Goal: Task Accomplishment & Management: Use online tool/utility

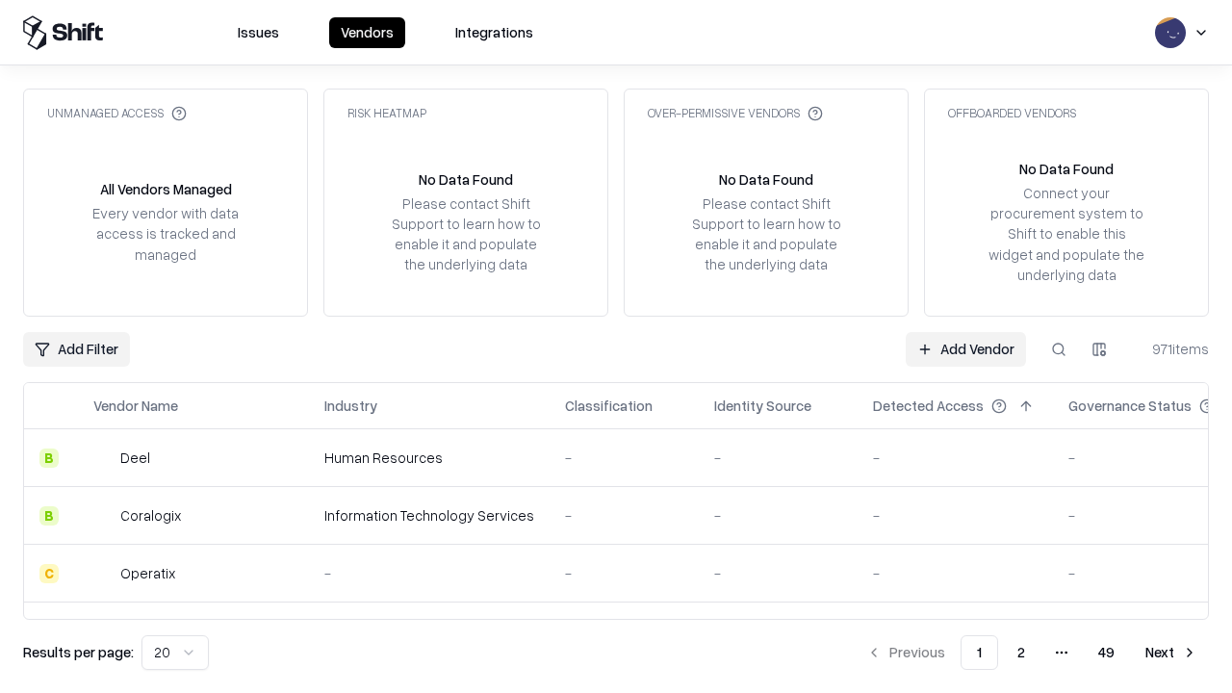
click at [966, 349] on link "Add Vendor" at bounding box center [966, 349] width 120 height 35
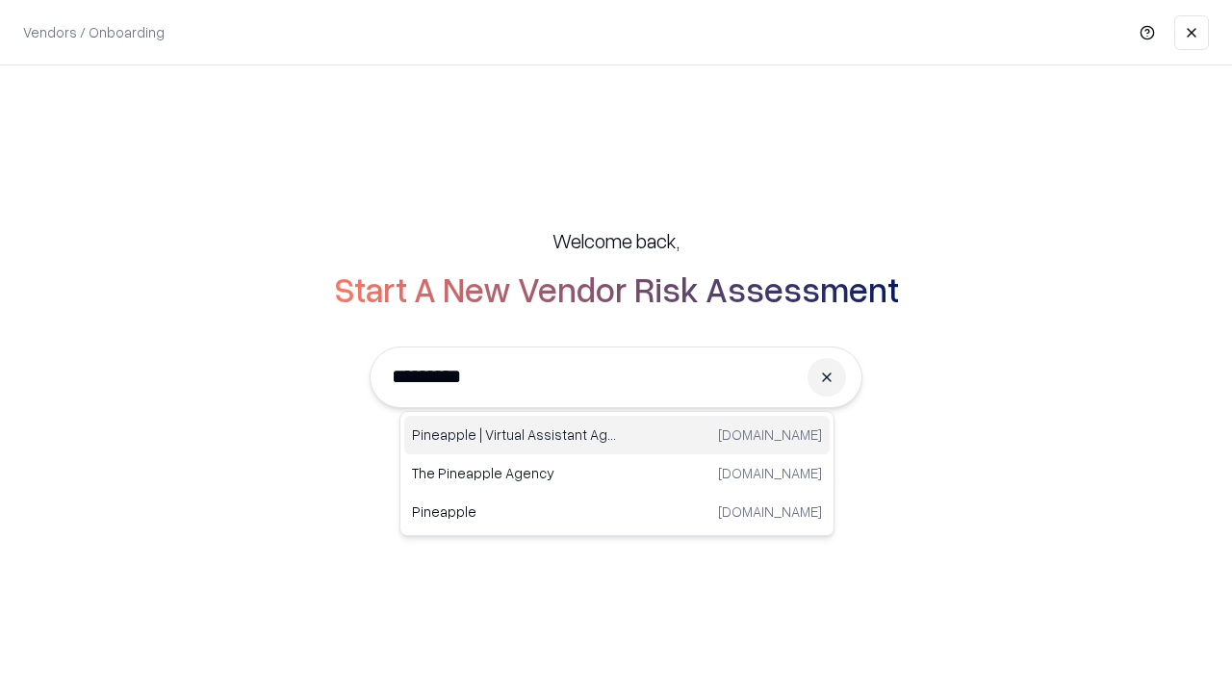
click at [617, 435] on div "Pineapple | Virtual Assistant Agency [DOMAIN_NAME]" at bounding box center [617, 435] width 426 height 39
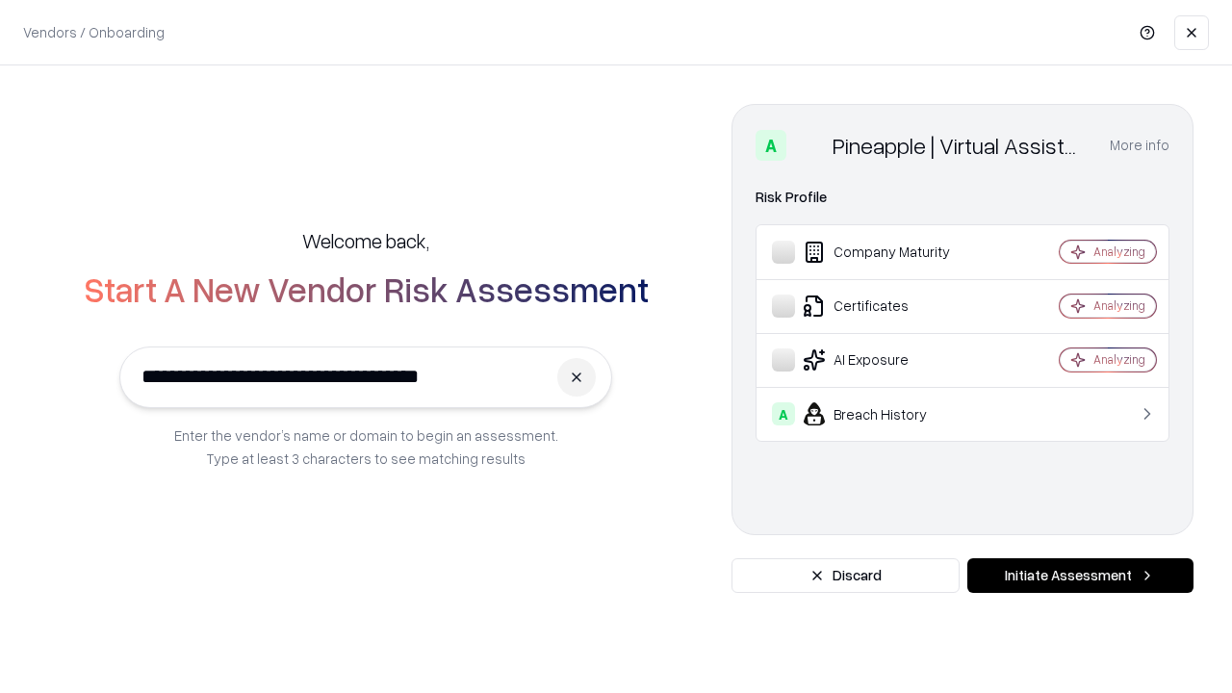
type input "**********"
click at [1080, 576] on button "Initiate Assessment" at bounding box center [1081, 575] width 226 height 35
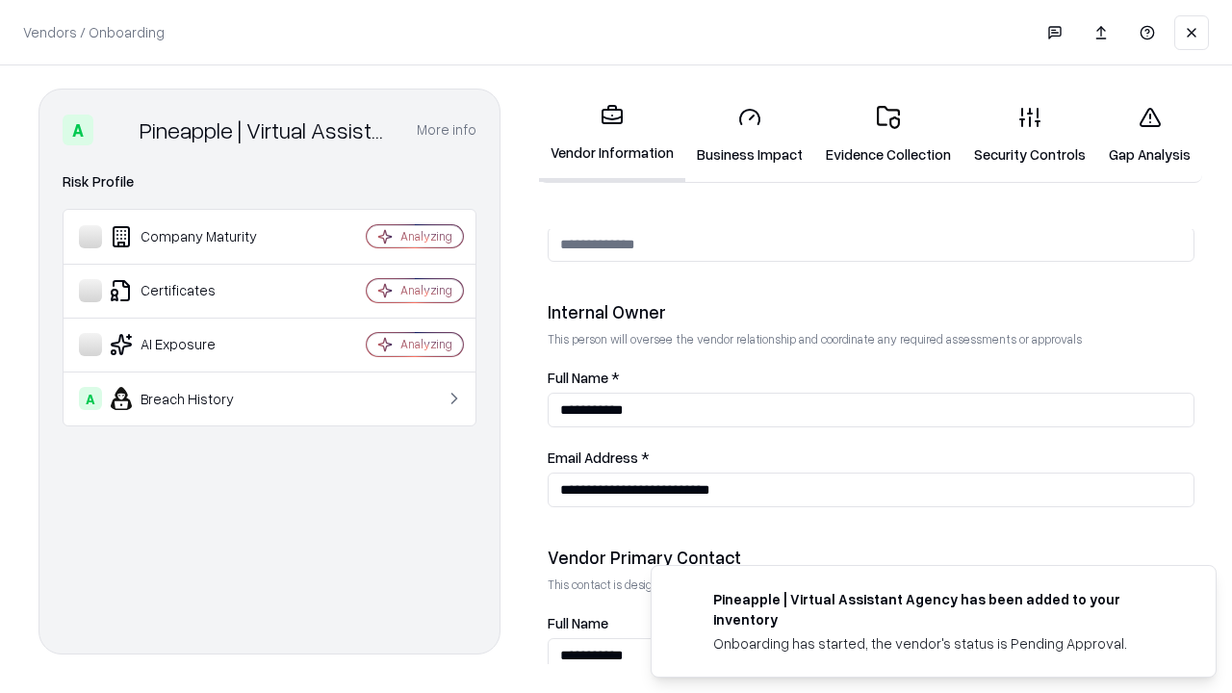
scroll to position [997, 0]
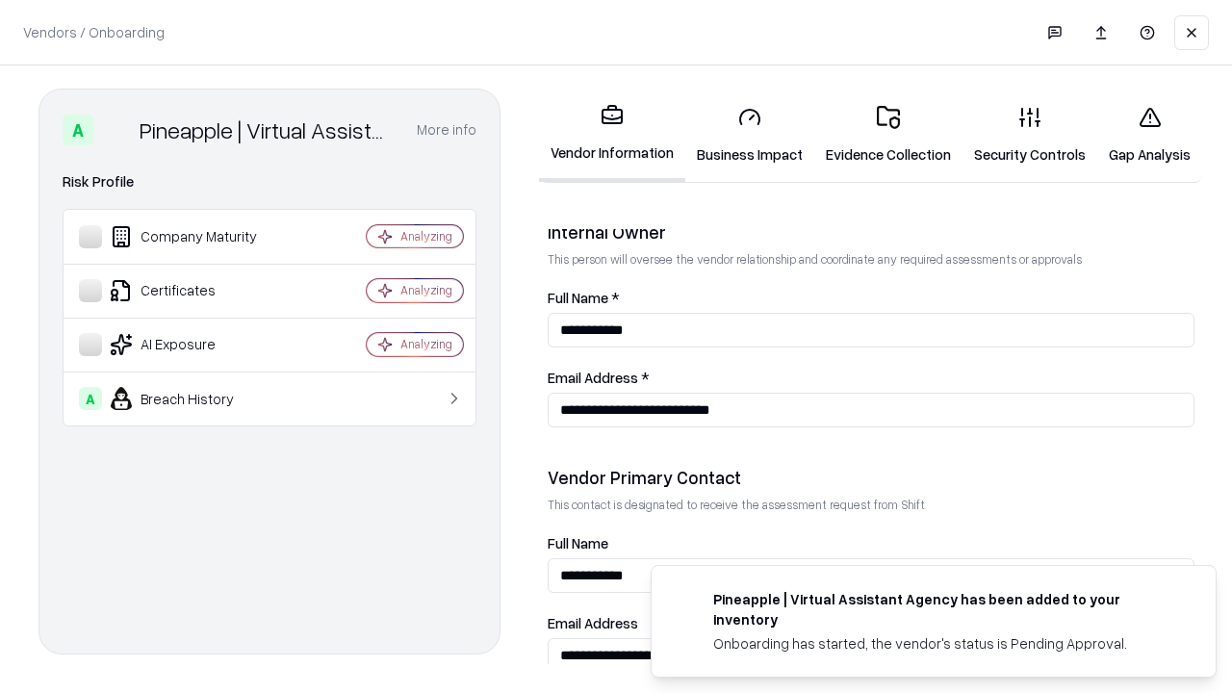
click at [750, 135] on link "Business Impact" at bounding box center [749, 135] width 129 height 90
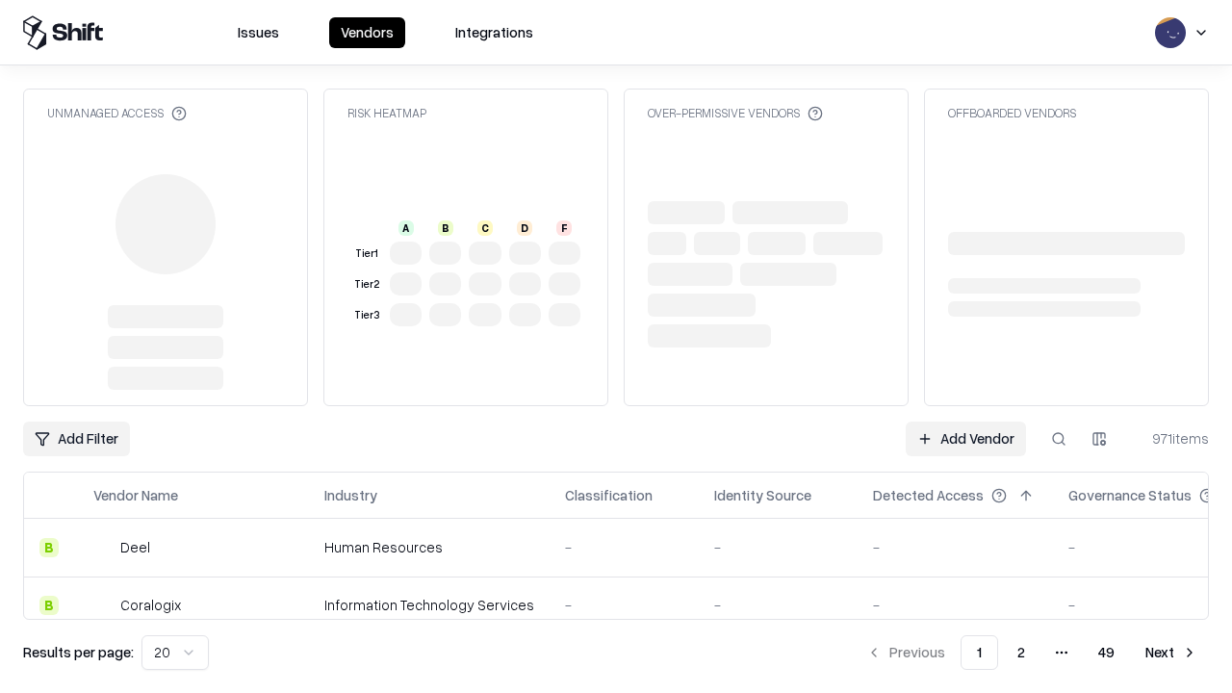
click at [966, 422] on link "Add Vendor" at bounding box center [966, 439] width 120 height 35
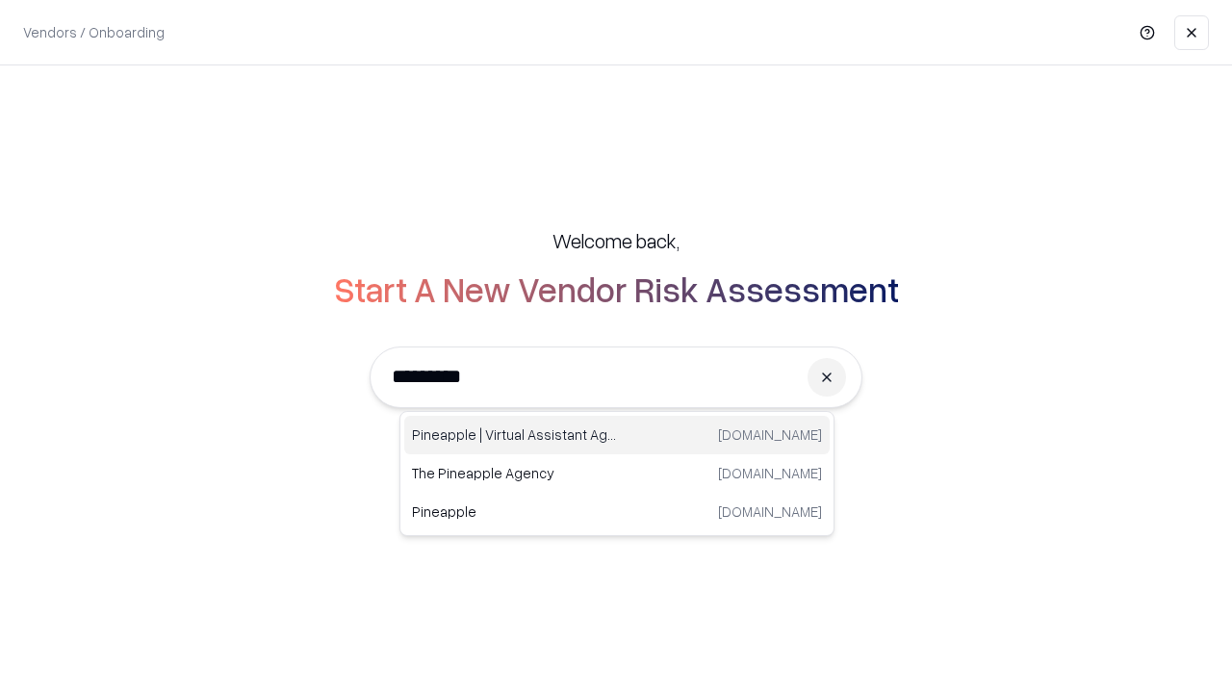
click at [617, 435] on div "Pineapple | Virtual Assistant Agency [DOMAIN_NAME]" at bounding box center [617, 435] width 426 height 39
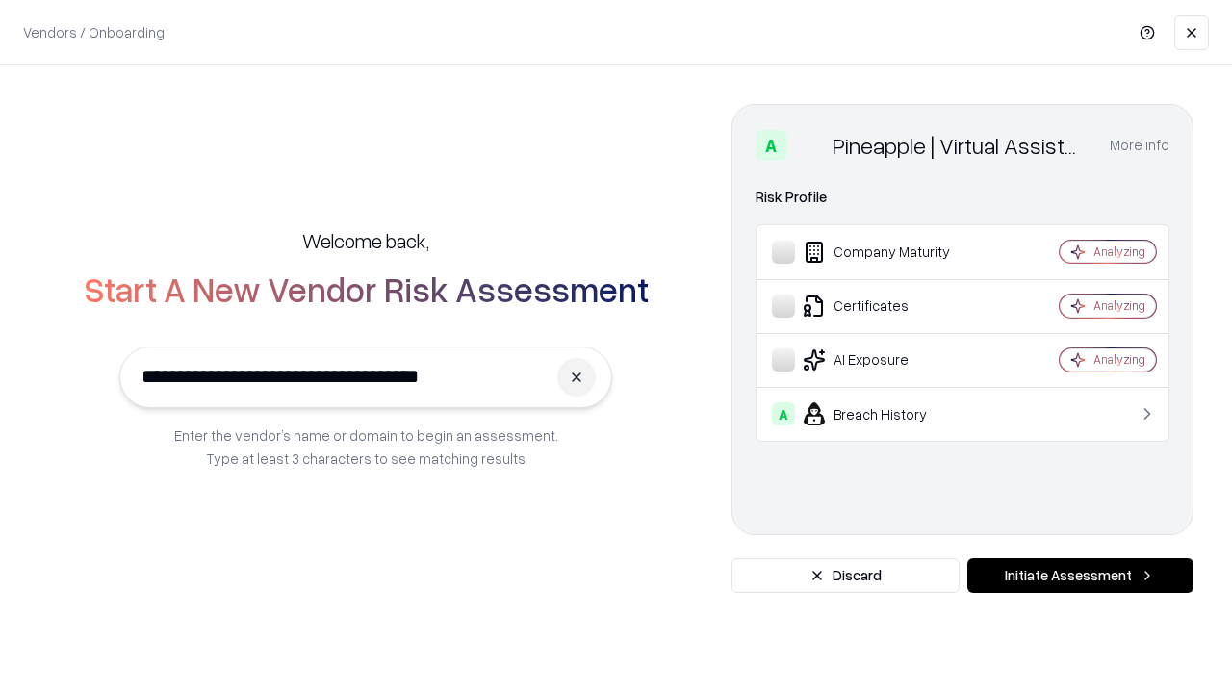
type input "**********"
click at [1080, 576] on button "Initiate Assessment" at bounding box center [1081, 575] width 226 height 35
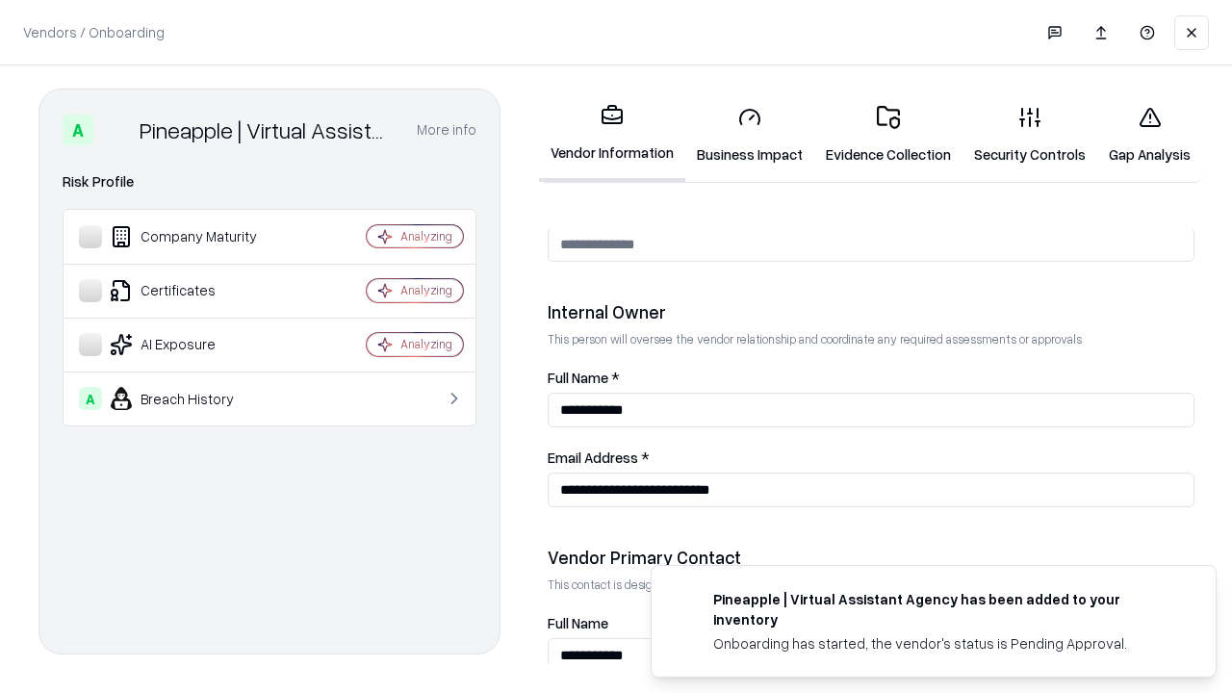
scroll to position [997, 0]
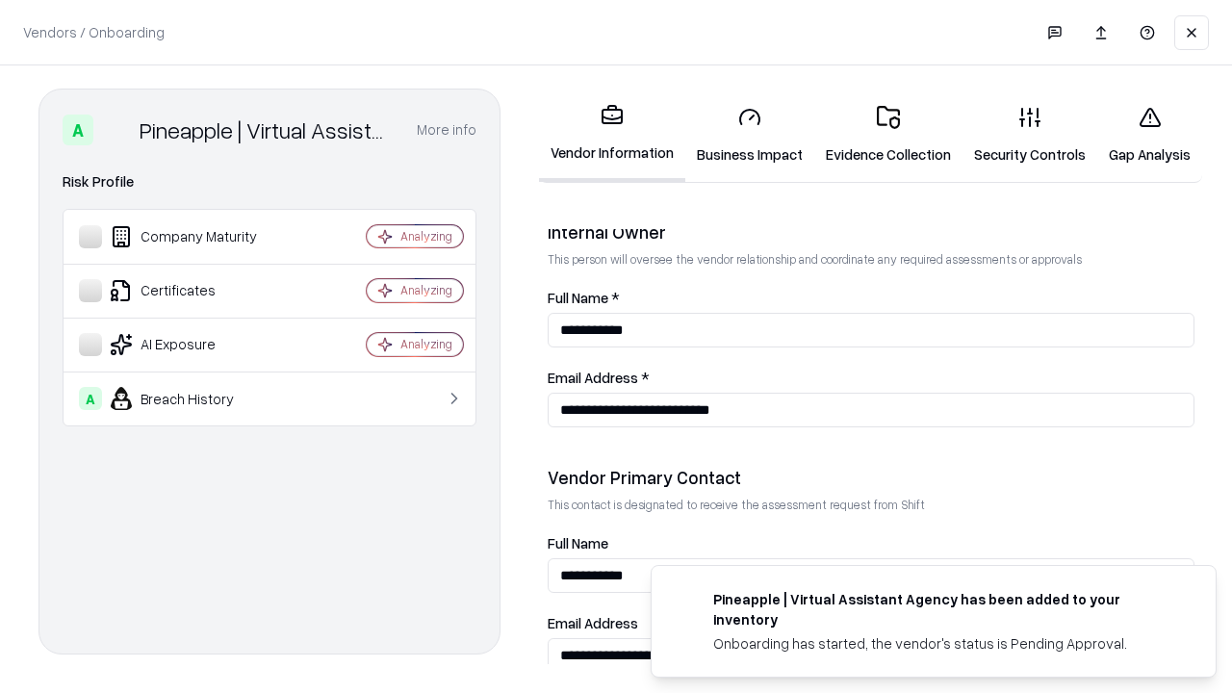
click at [1149, 135] on link "Gap Analysis" at bounding box center [1150, 135] width 105 height 90
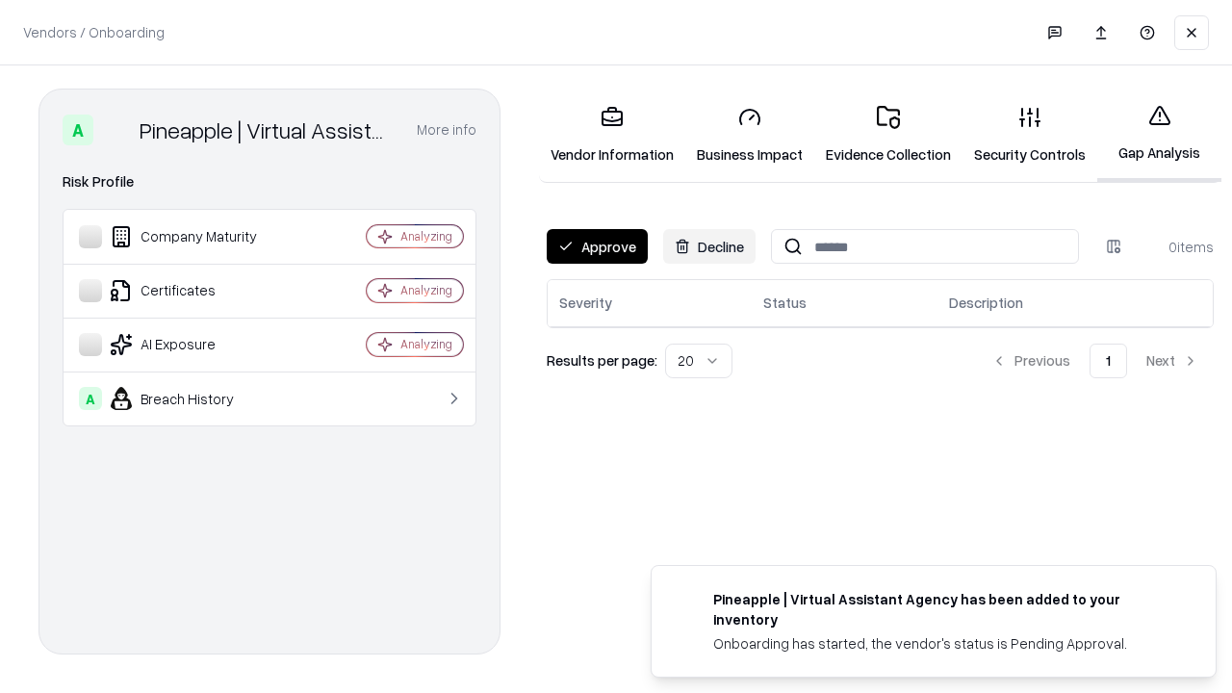
click at [597, 246] on button "Approve" at bounding box center [597, 246] width 101 height 35
